Goal: Find specific page/section: Find specific page/section

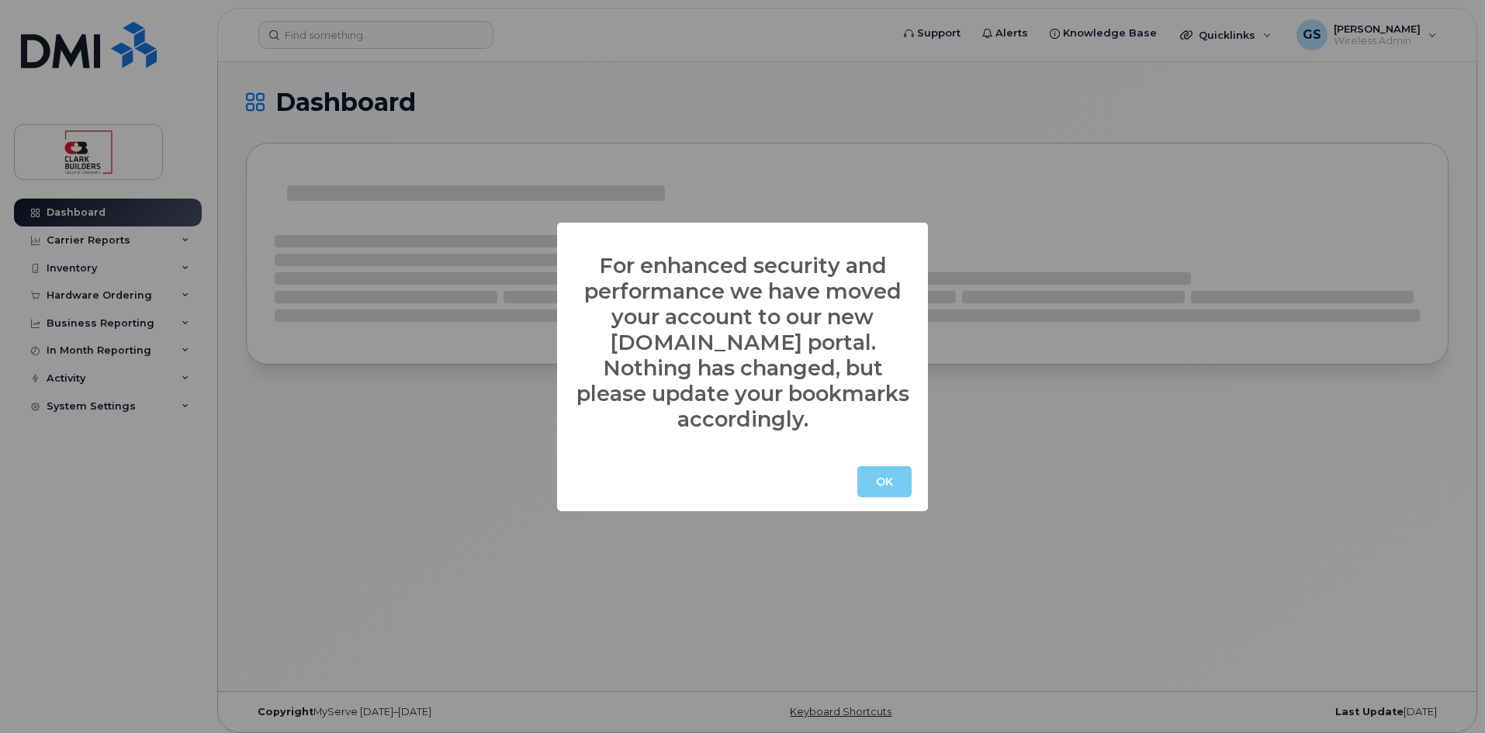
click at [877, 466] on button "OK" at bounding box center [884, 481] width 54 height 31
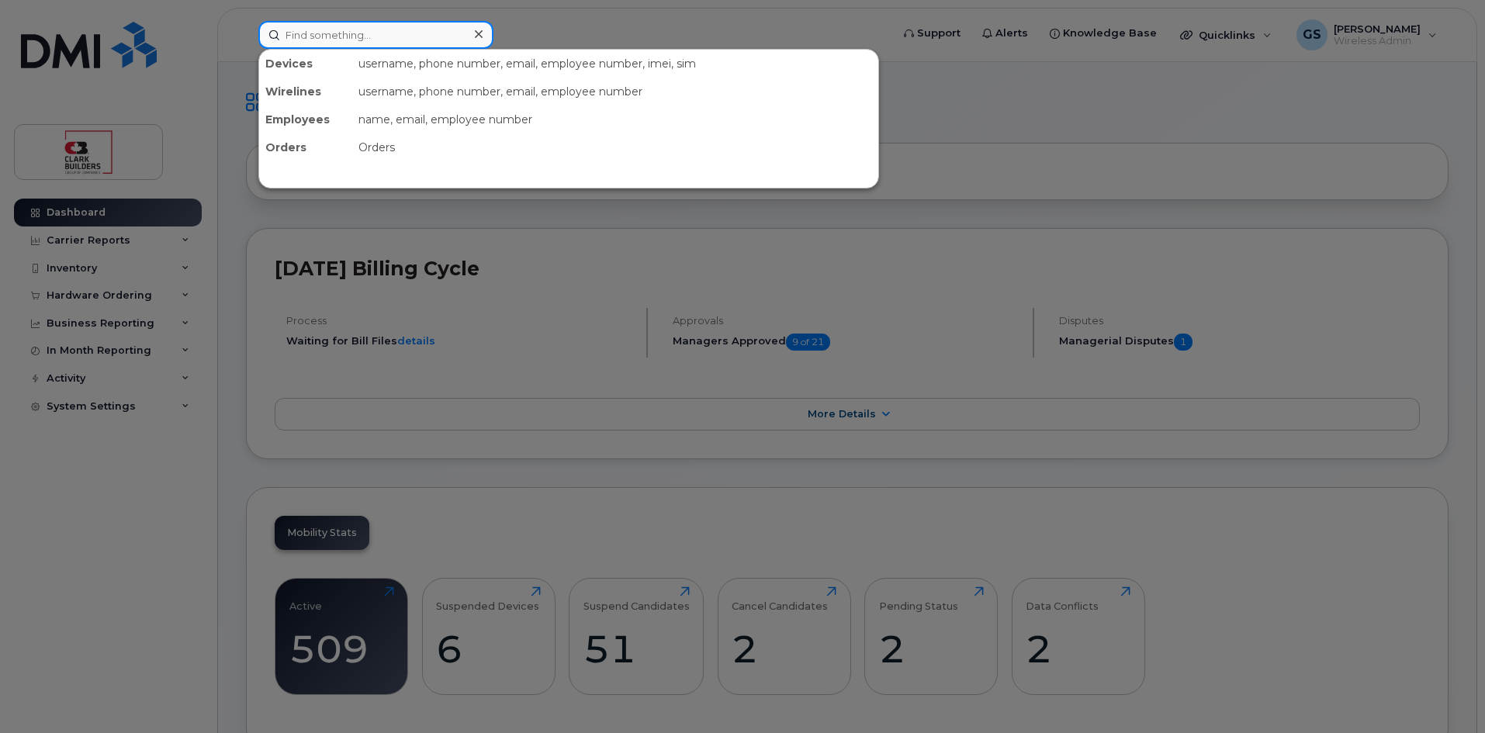
click at [350, 33] on input at bounding box center [375, 35] width 235 height 28
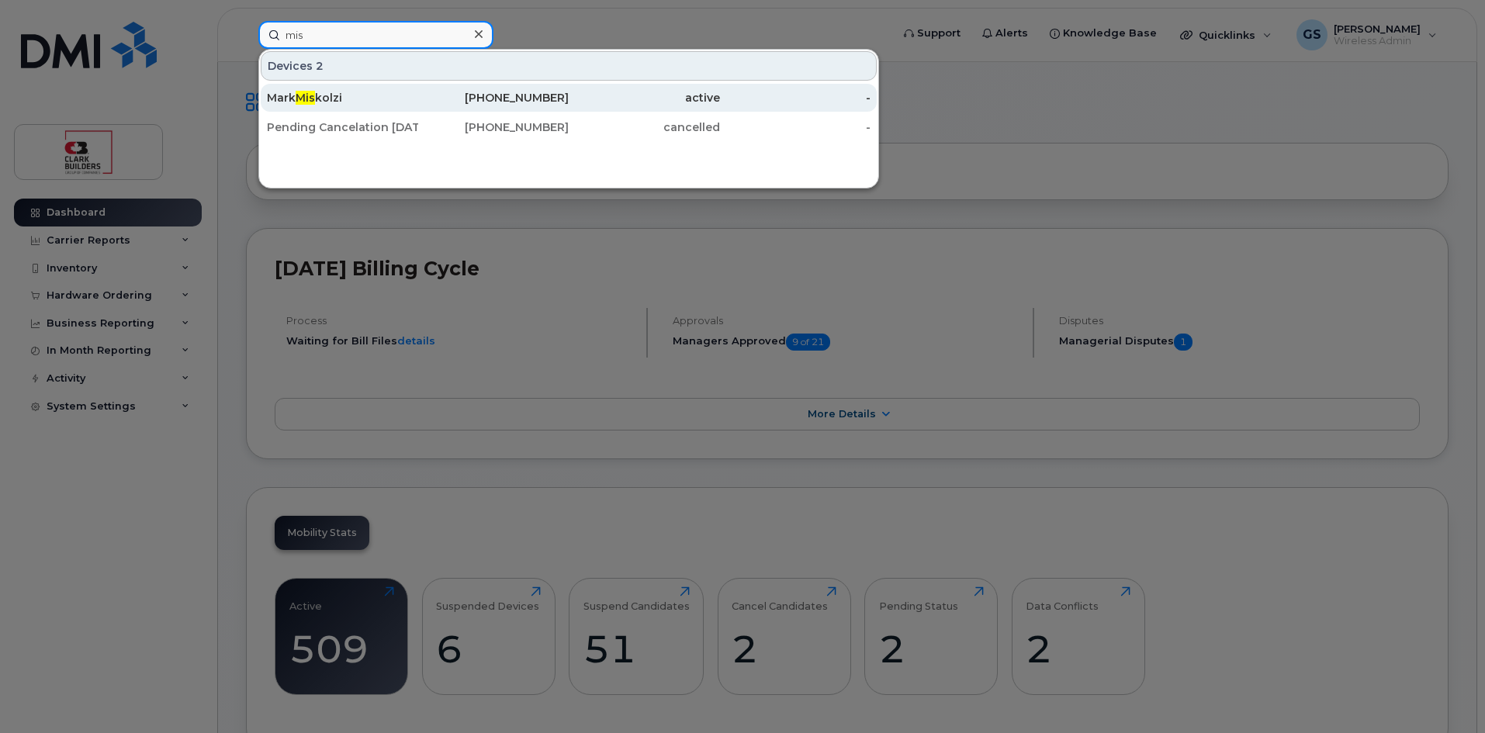
type input "mis"
click at [332, 88] on div "[PERSON_NAME]" at bounding box center [342, 98] width 151 height 28
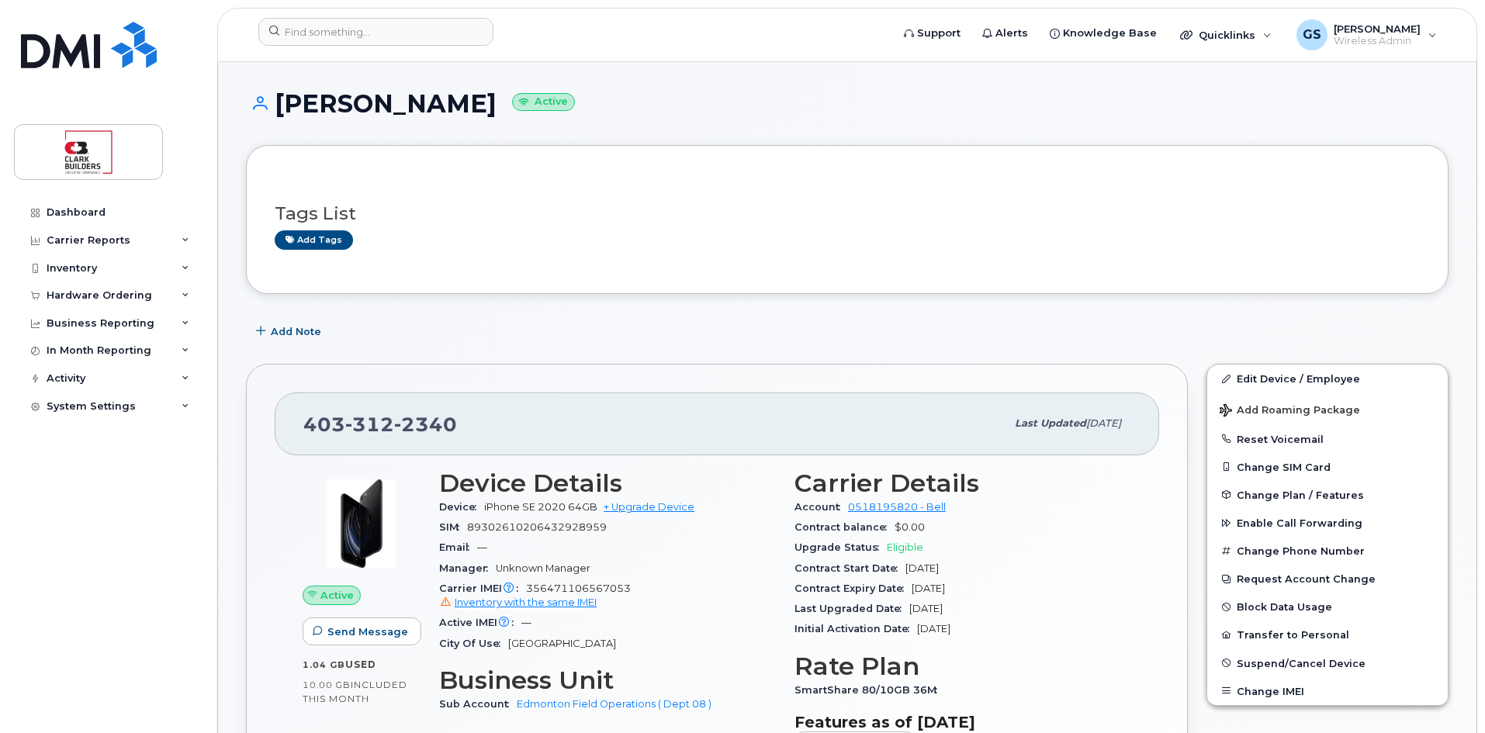
scroll to position [155, 0]
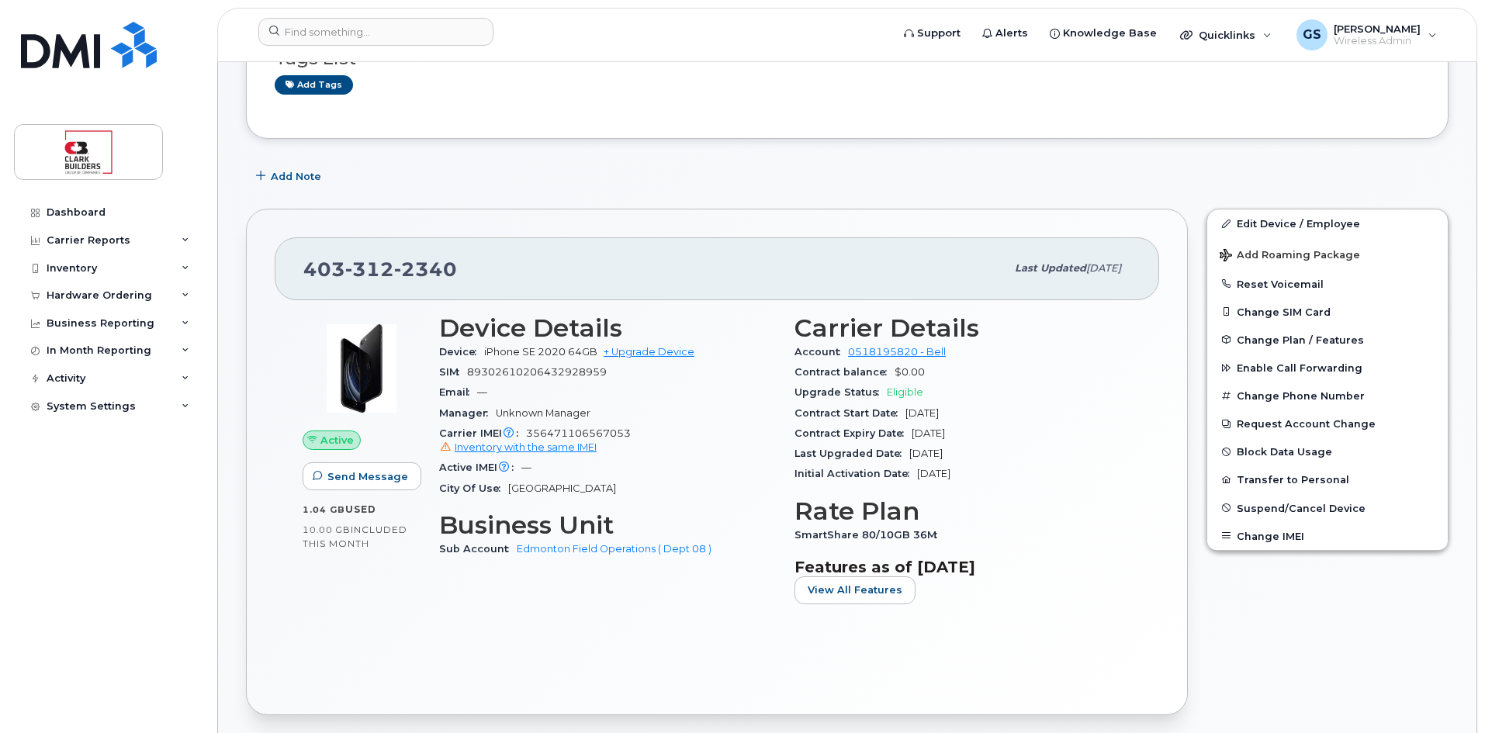
click at [99, 510] on div "Dashboard Carrier Reports Monthly Billing Data Daily Data Pooling Data Behavior…" at bounding box center [110, 454] width 192 height 511
